Goal: Transaction & Acquisition: Purchase product/service

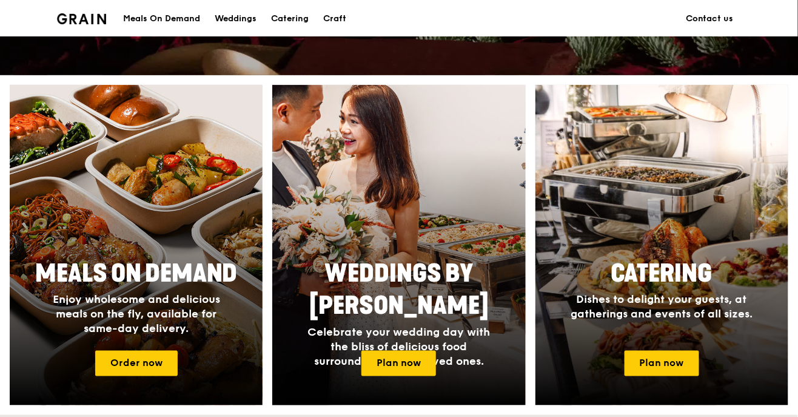
scroll to position [411, 0]
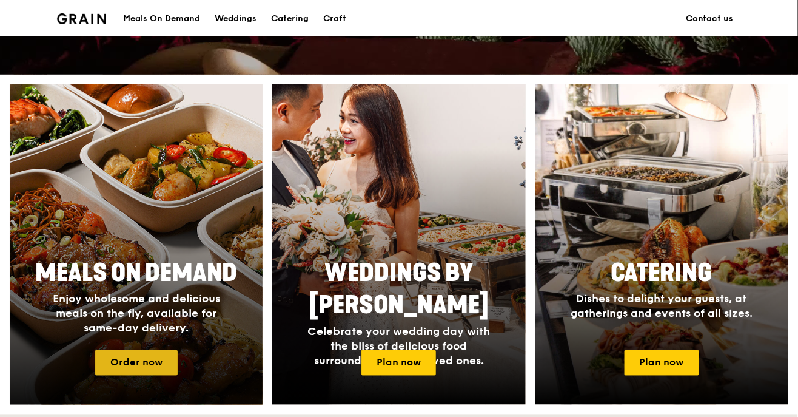
click at [124, 365] on link "Order now" at bounding box center [136, 362] width 82 height 25
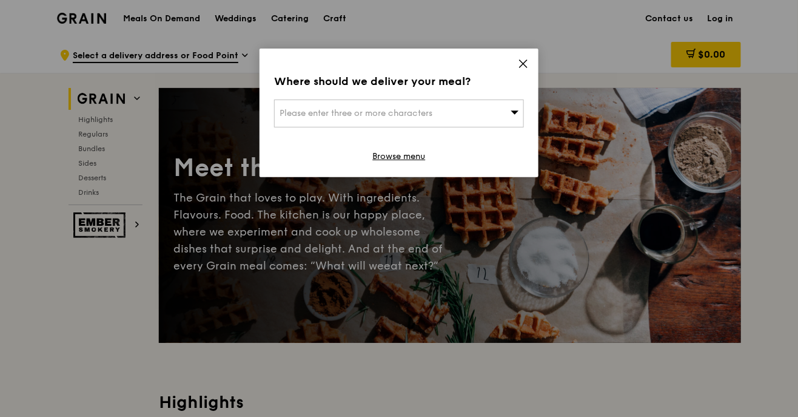
click at [452, 121] on div "Please enter three or more characters" at bounding box center [399, 113] width 250 height 28
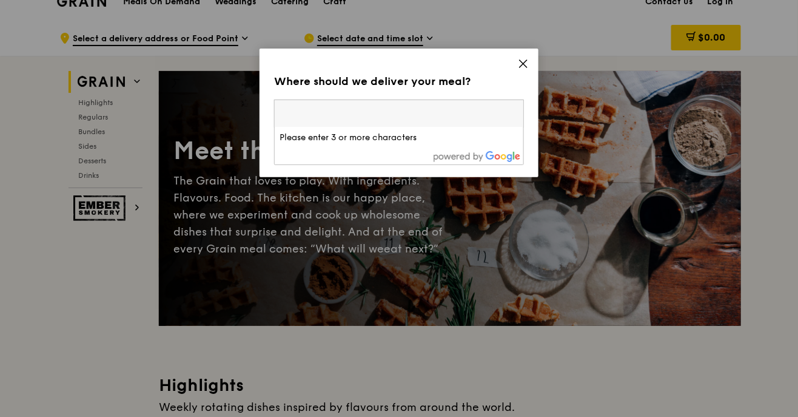
scroll to position [39, 0]
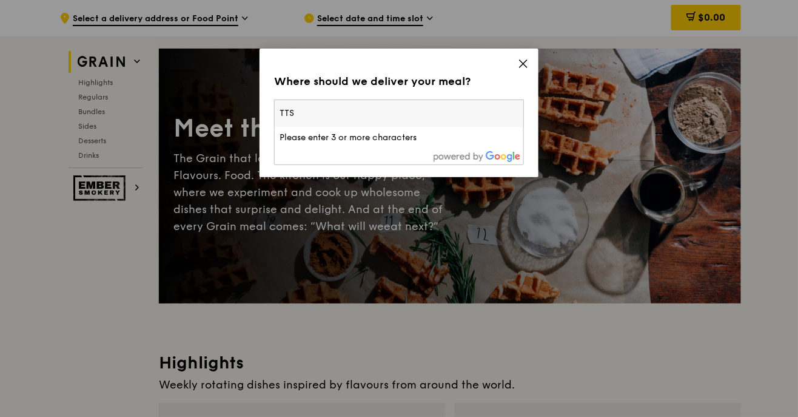
type input "TTSH"
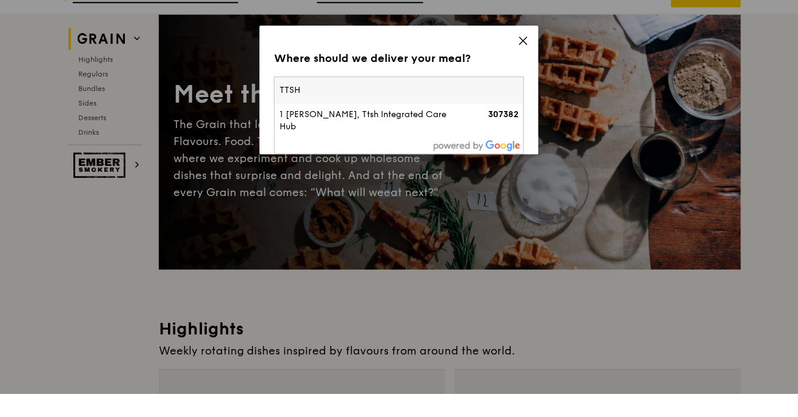
scroll to position [55, 0]
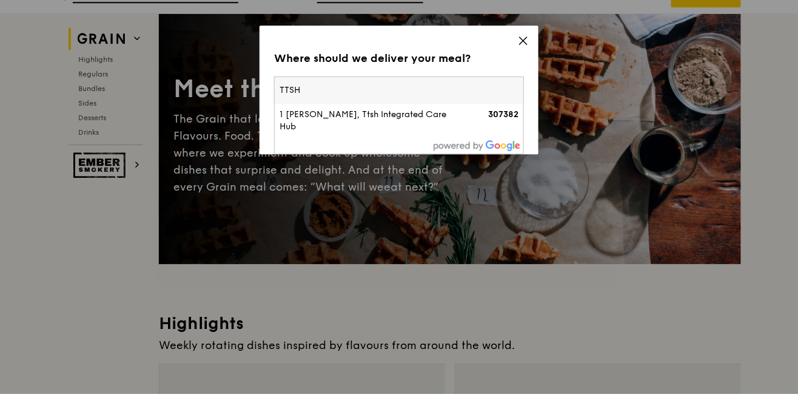
click at [415, 150] on div "1 [PERSON_NAME], Ttsh Integrated Care Hub" at bounding box center [370, 144] width 180 height 24
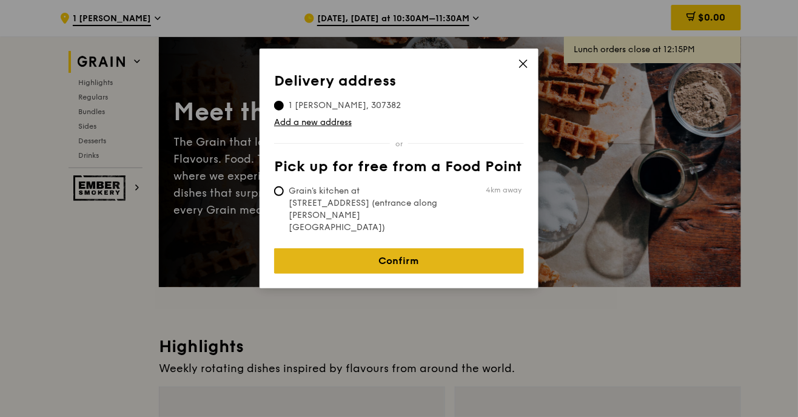
click at [440, 248] on link "Confirm" at bounding box center [399, 260] width 250 height 25
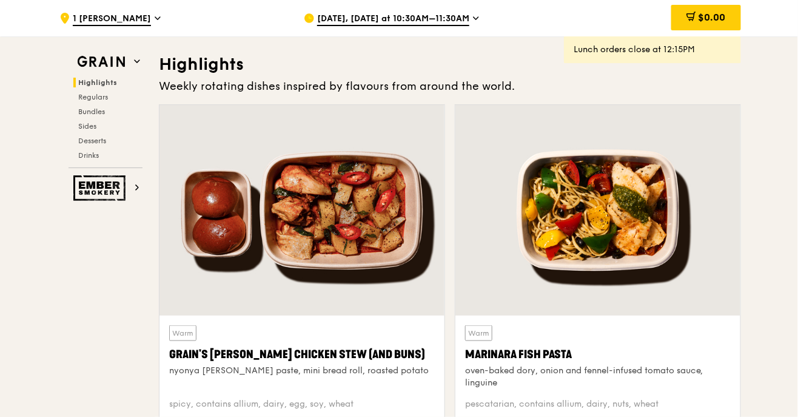
scroll to position [346, 0]
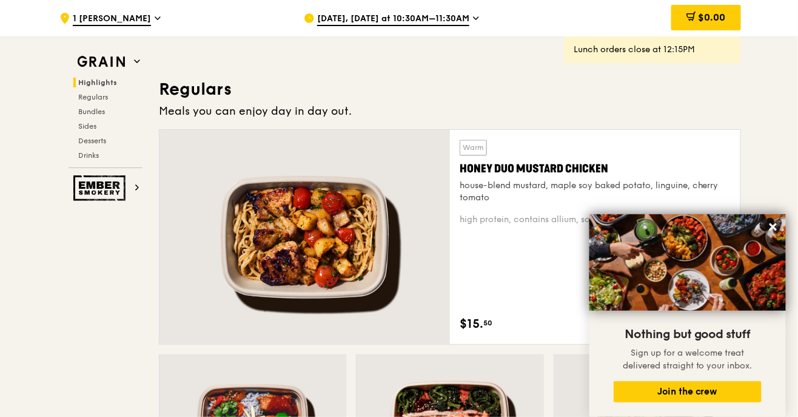
scroll to position [769, 0]
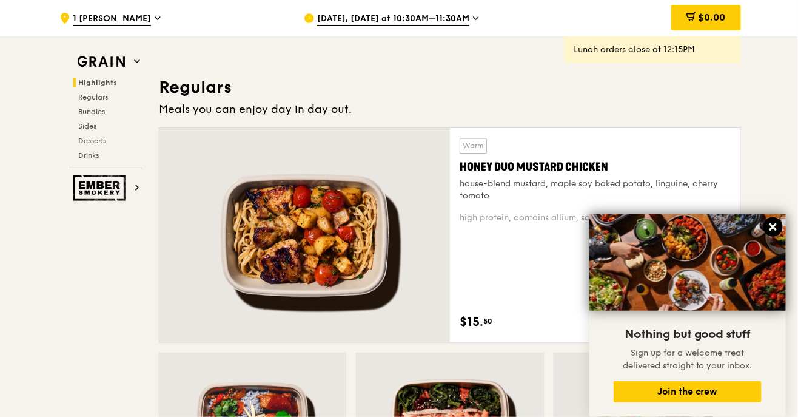
click at [774, 232] on icon at bounding box center [773, 226] width 11 height 11
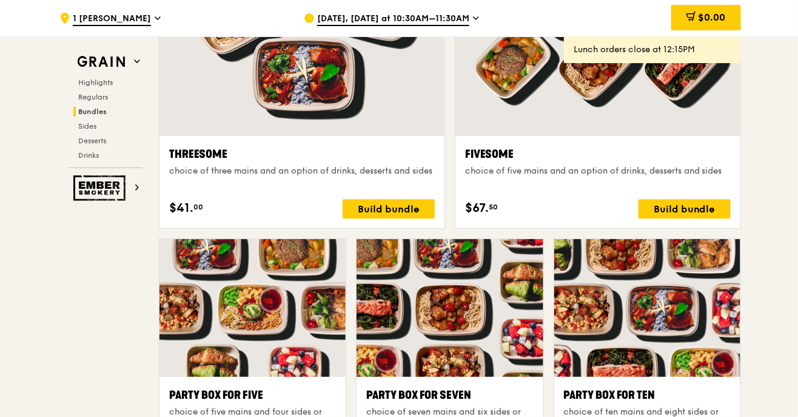
scroll to position [2221, 0]
click at [702, 301] on div at bounding box center [647, 308] width 186 height 138
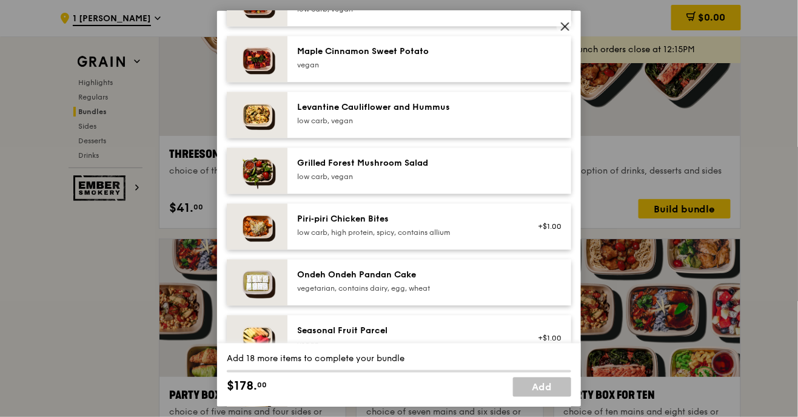
scroll to position [723, 0]
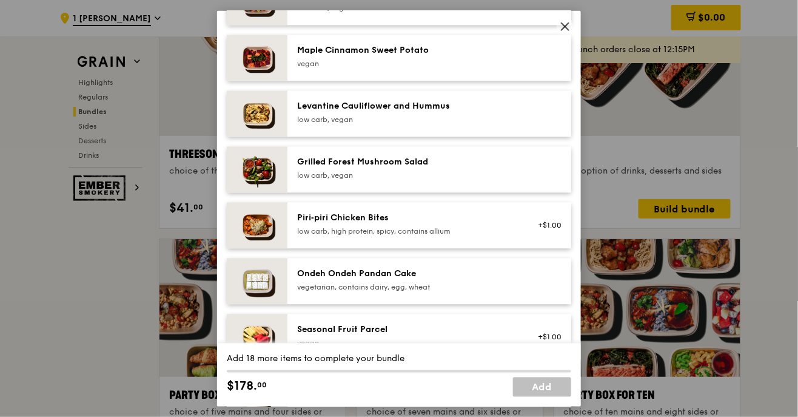
click at [773, 270] on div "Party Box for Ten choice of ten mains and eight sides or desserts Mains Choose …" at bounding box center [399, 208] width 798 height 417
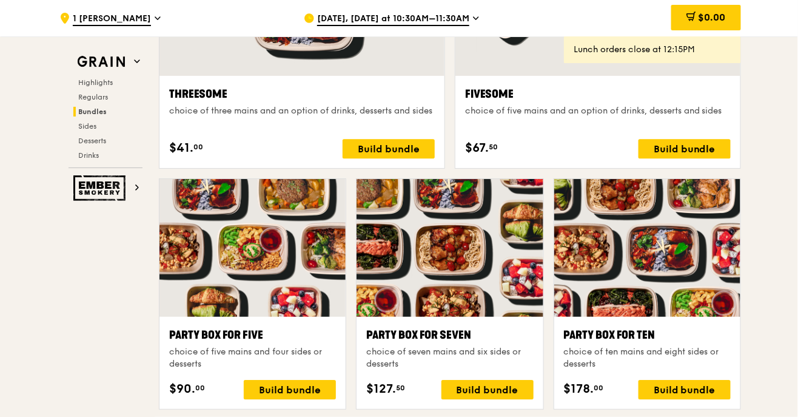
scroll to position [2282, 0]
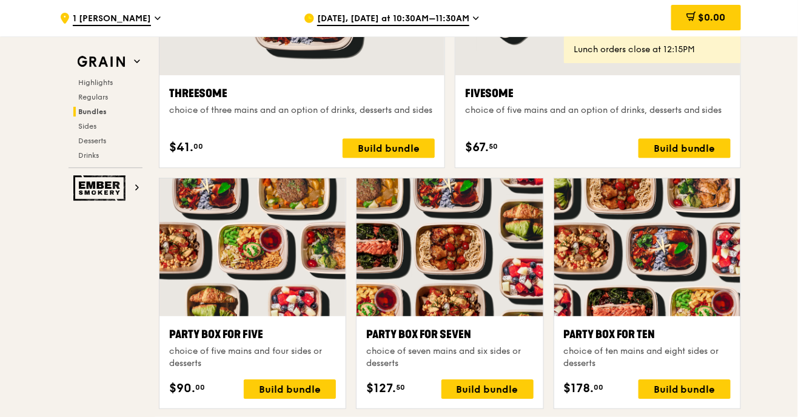
click at [700, 280] on div at bounding box center [647, 247] width 186 height 138
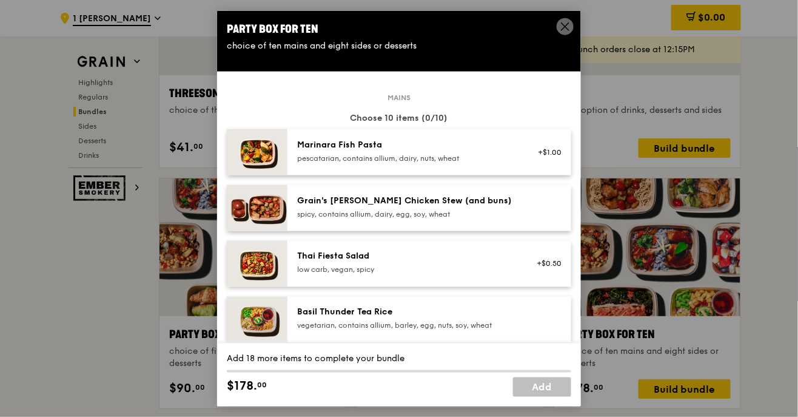
click at [776, 291] on div "Party Box for Ten choice of ten mains and eight sides or desserts Mains Choose …" at bounding box center [399, 208] width 798 height 417
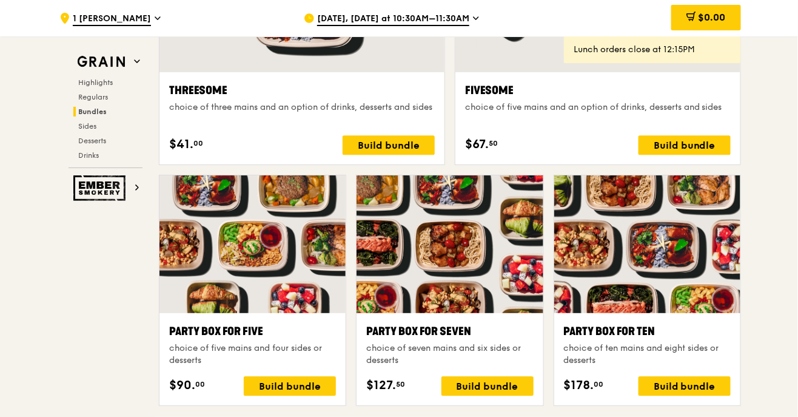
scroll to position [2300, 0]
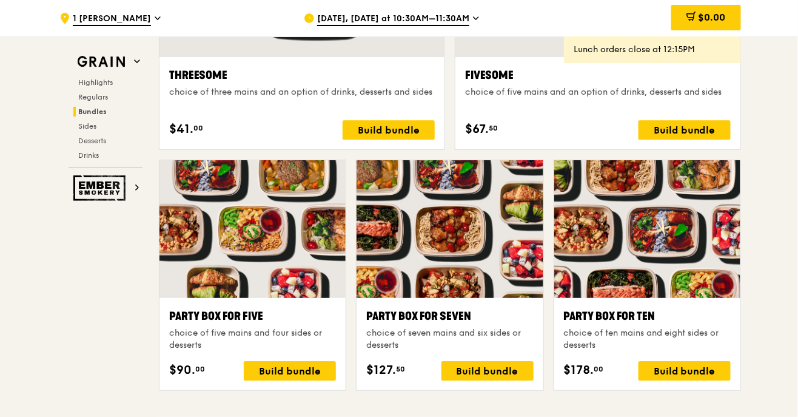
click at [287, 273] on div at bounding box center [253, 229] width 186 height 138
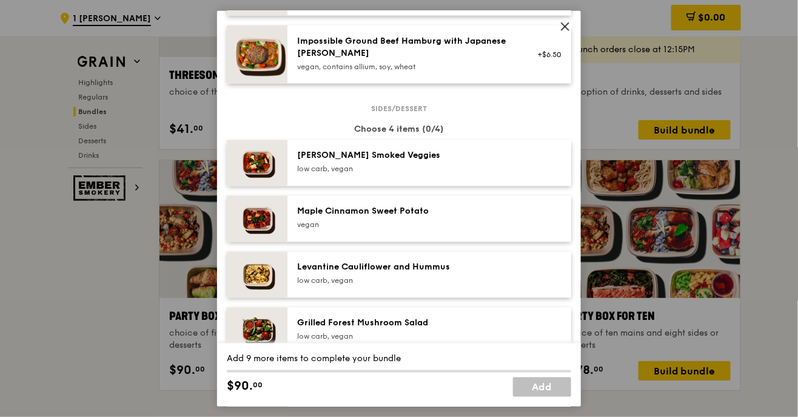
scroll to position [556, 0]
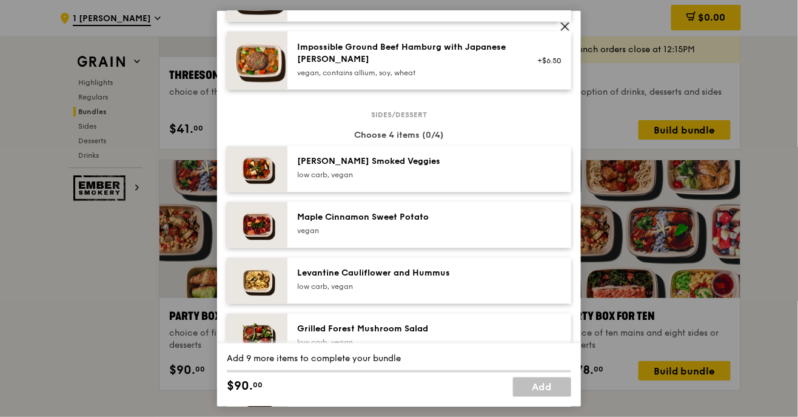
click at [139, 392] on div "Party Box for Five choice of five mains and four sides or desserts Mains Choose…" at bounding box center [399, 208] width 798 height 417
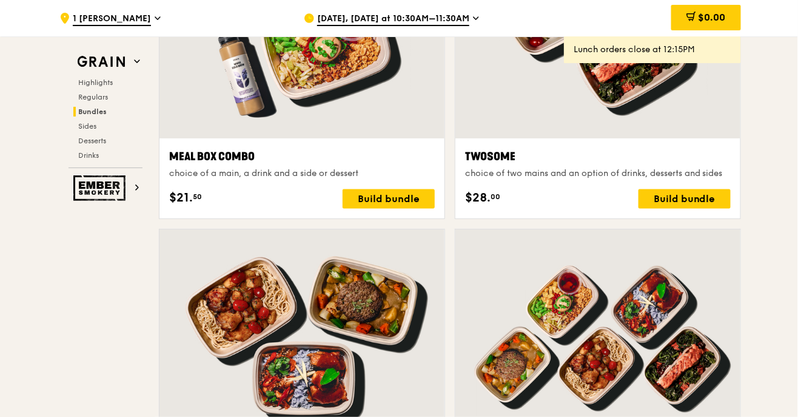
scroll to position [1916, 0]
